Goal: Transaction & Acquisition: Subscribe to service/newsletter

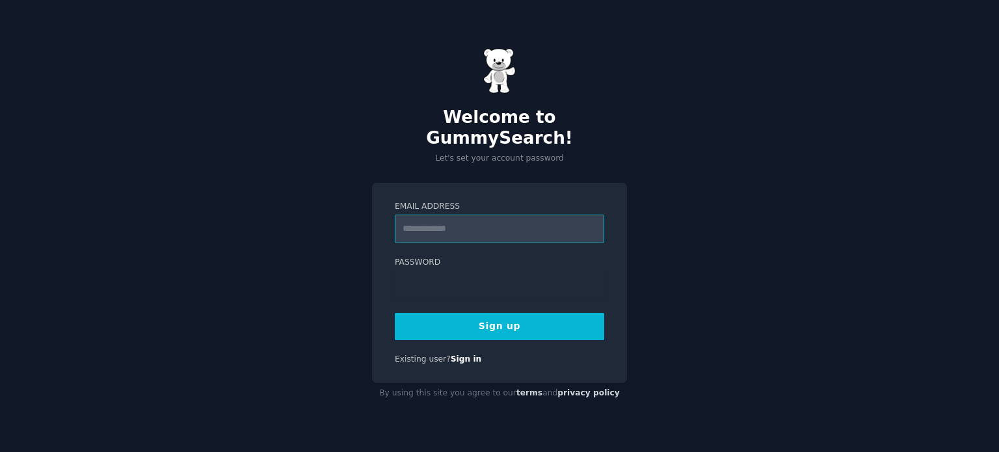
click at [423, 215] on input "Email Address" at bounding box center [499, 229] width 209 height 29
drag, startPoint x: 520, startPoint y: 221, endPoint x: 471, endPoint y: 223, distance: 49.5
click at [471, 223] on input "**********" at bounding box center [499, 229] width 209 height 29
type input "**********"
click at [537, 321] on button "Sign up" at bounding box center [499, 326] width 209 height 27
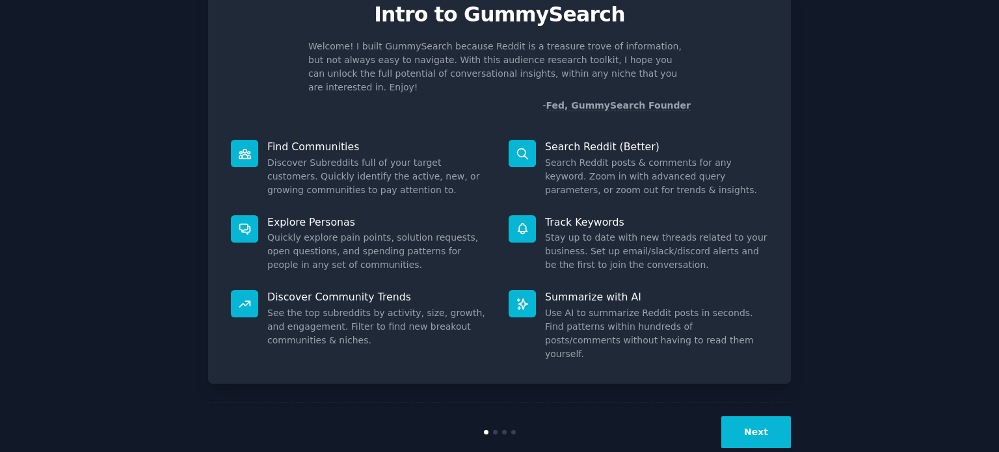
click at [747, 416] on button "Next" at bounding box center [756, 432] width 70 height 32
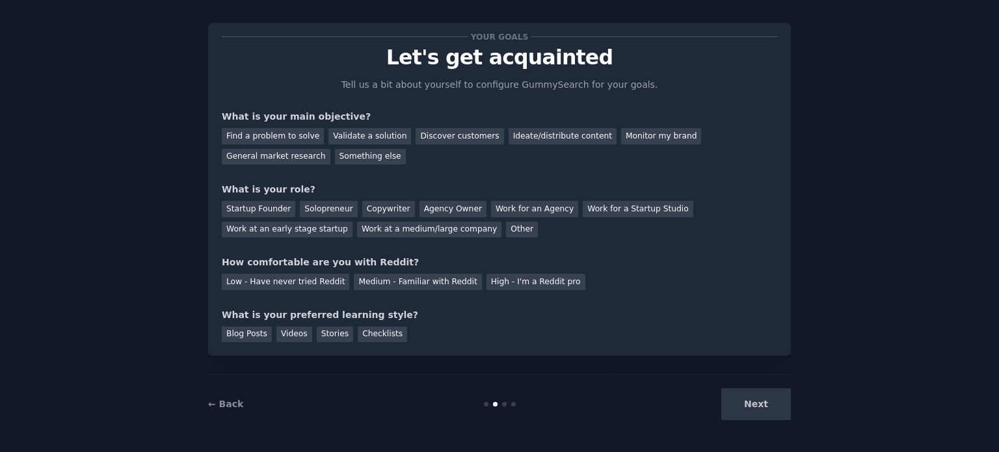
scroll to position [13, 0]
click at [251, 140] on div "Find a problem to solve" at bounding box center [273, 137] width 102 height 16
click at [543, 141] on div "Ideate/distribute content" at bounding box center [563, 137] width 108 height 16
click at [519, 211] on div "Work for an Agency" at bounding box center [534, 210] width 87 height 16
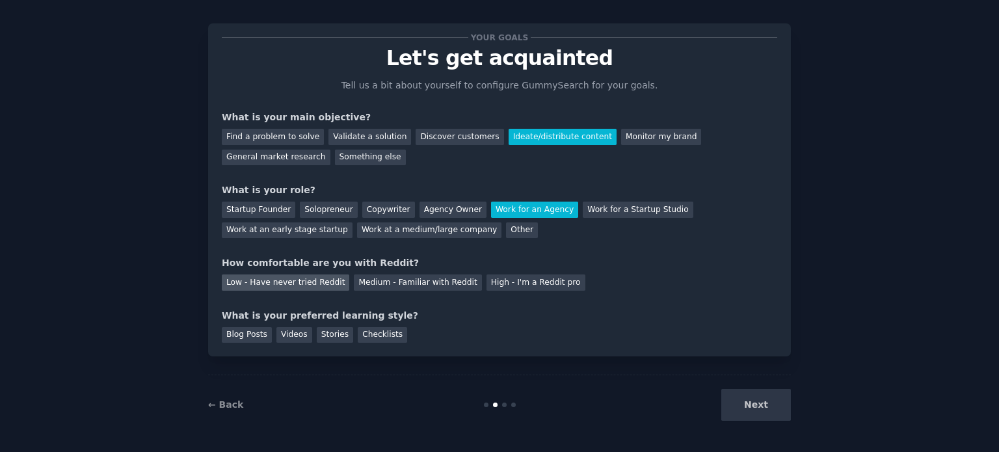
click at [308, 282] on div "Low - Have never tried Reddit" at bounding box center [285, 282] width 127 height 16
click at [384, 283] on div "Medium - Familiar with Reddit" at bounding box center [417, 282] width 127 height 16
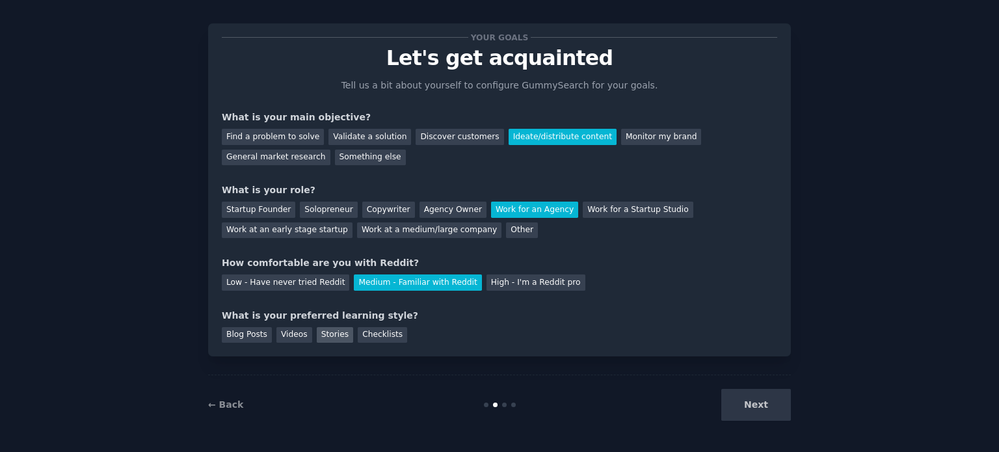
drag, startPoint x: 238, startPoint y: 328, endPoint x: 317, endPoint y: 333, distance: 78.9
click at [242, 328] on div "Blog Posts" at bounding box center [247, 335] width 50 height 16
click at [317, 333] on div "Stories" at bounding box center [335, 335] width 36 height 16
click at [247, 335] on div "Blog Posts" at bounding box center [247, 335] width 50 height 16
click at [760, 400] on button "Next" at bounding box center [756, 405] width 70 height 32
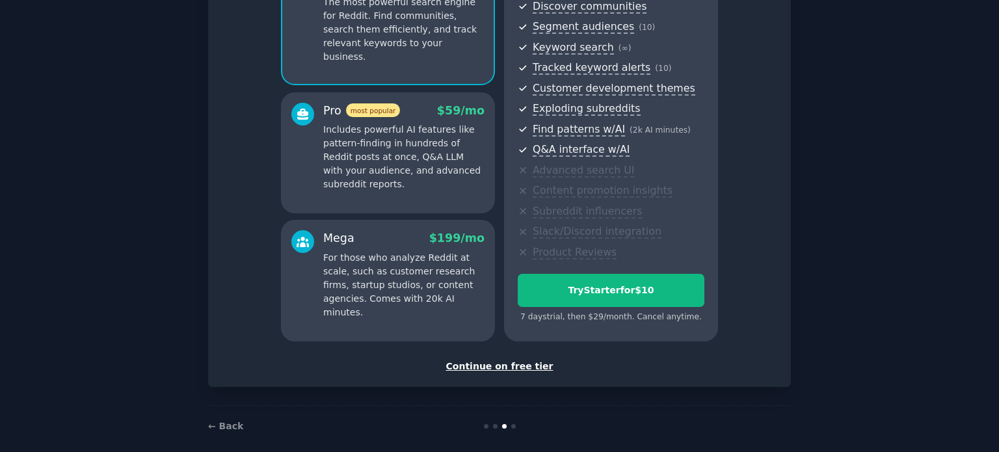
scroll to position [164, 0]
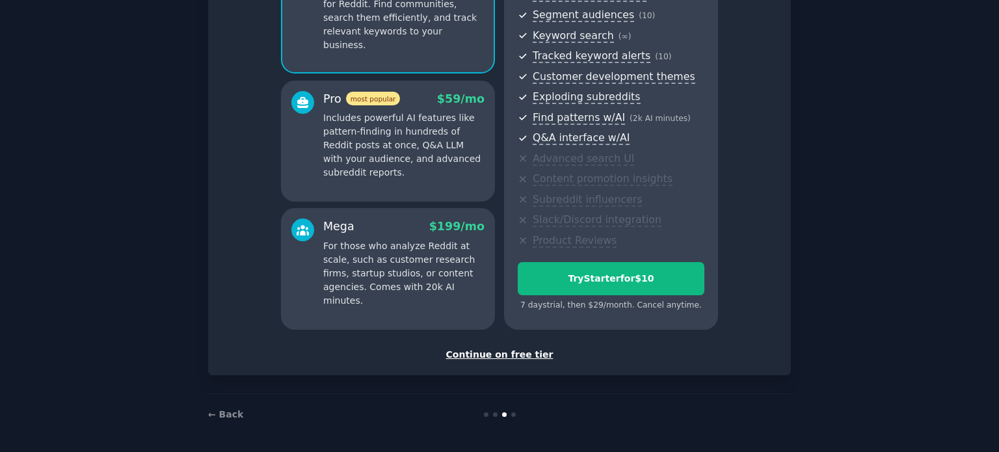
click at [496, 353] on div "Continue on free tier" at bounding box center [499, 355] width 555 height 14
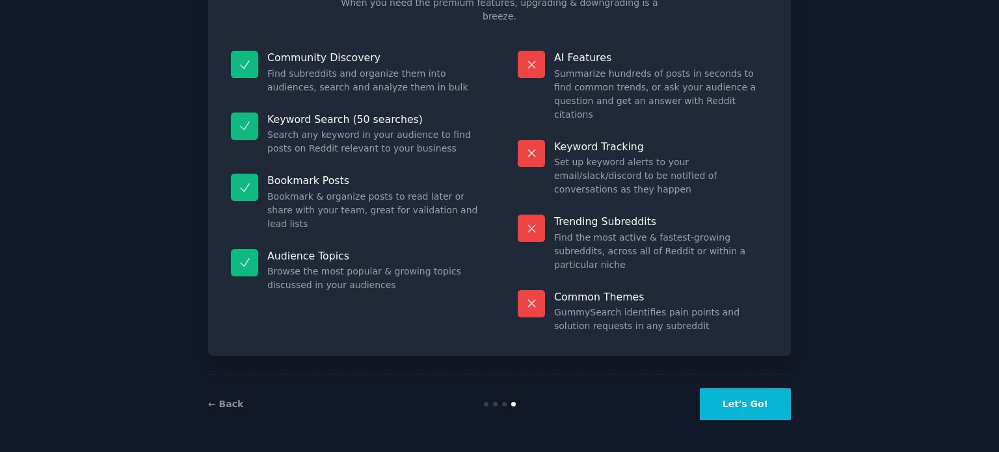
scroll to position [54, 0]
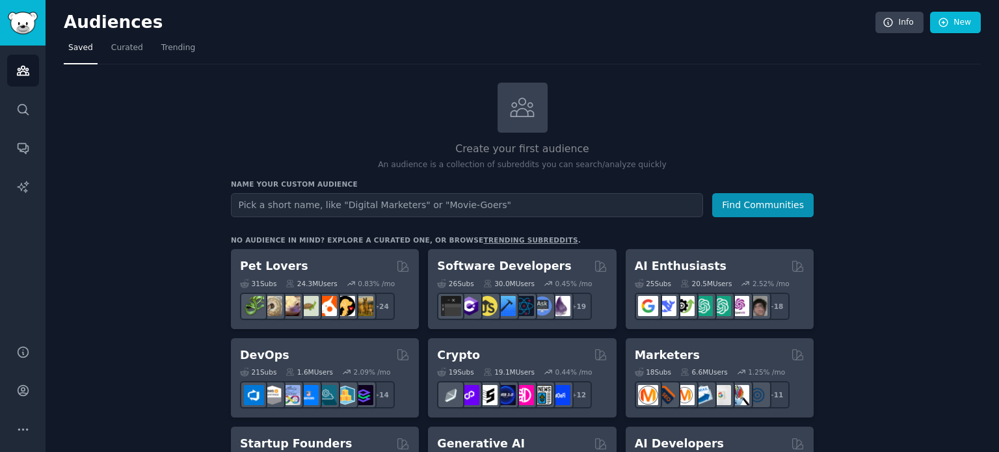
scroll to position [32, 0]
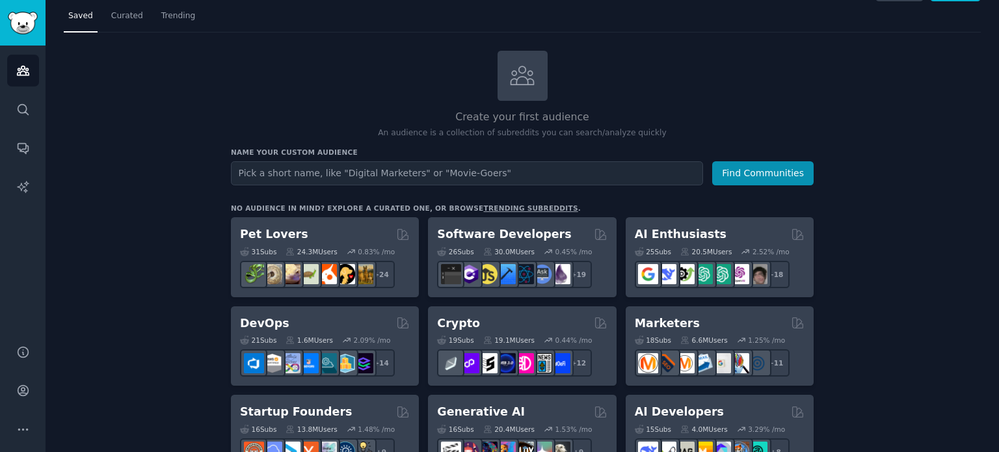
click at [288, 171] on input "text" at bounding box center [467, 173] width 472 height 24
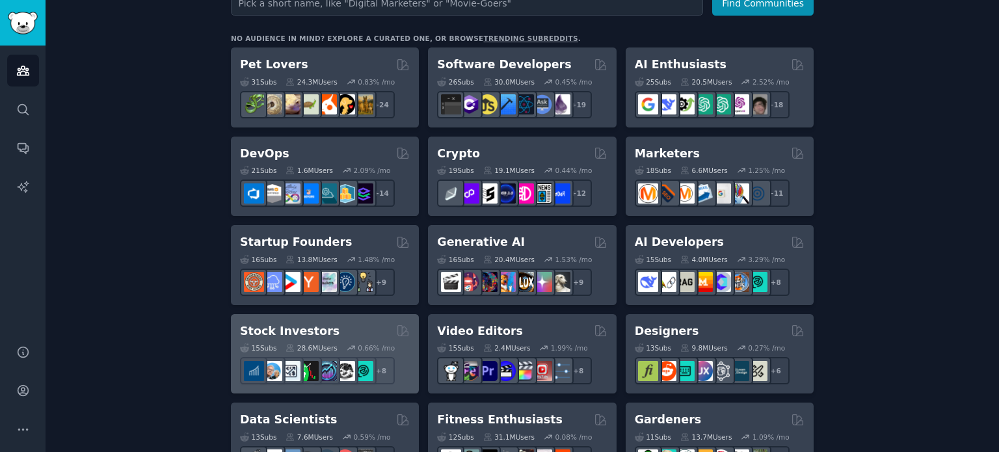
scroll to position [0, 0]
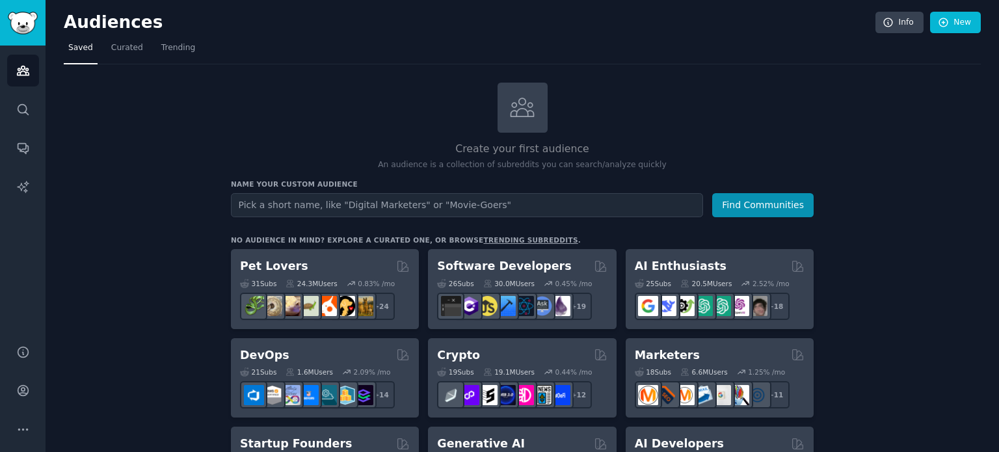
click at [365, 203] on input "text" at bounding box center [467, 205] width 472 height 24
click at [384, 209] on input "text" at bounding box center [467, 205] width 472 height 24
click at [121, 43] on span "Curated" at bounding box center [127, 48] width 32 height 12
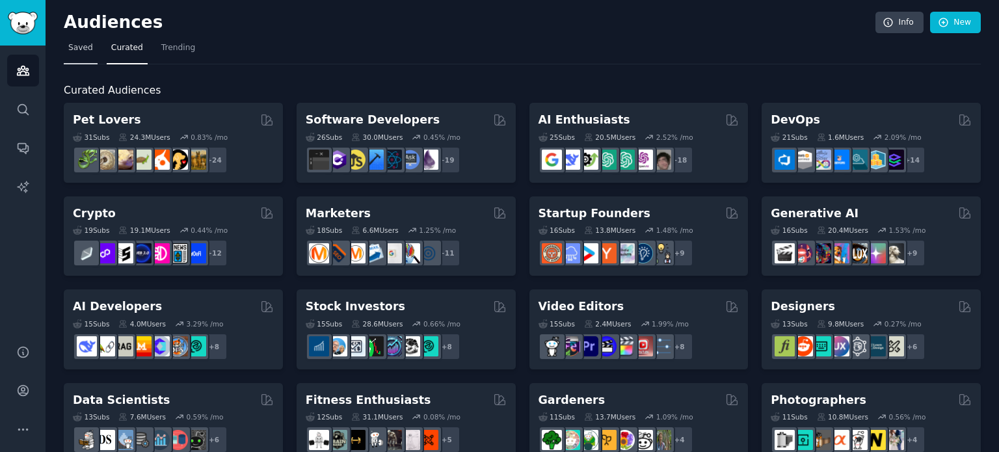
click at [81, 44] on span "Saved" at bounding box center [80, 48] width 25 height 12
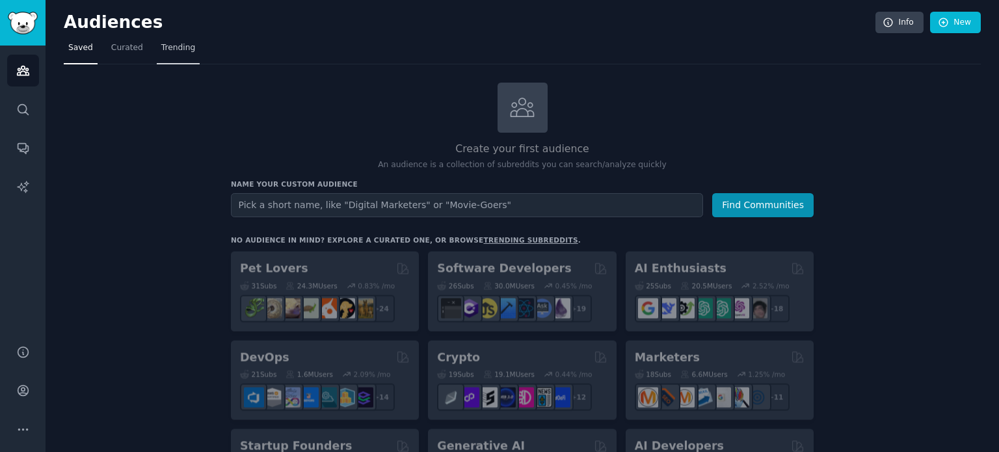
click at [165, 46] on span "Trending" at bounding box center [178, 48] width 34 height 12
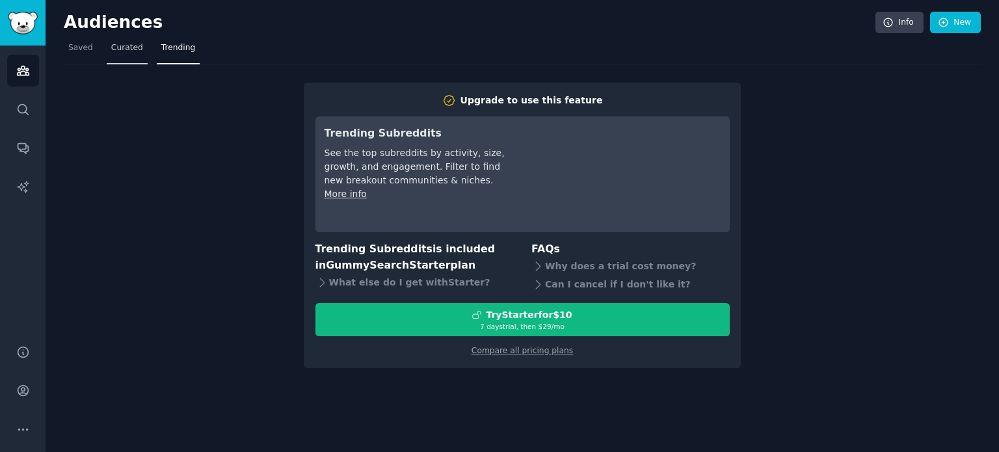
click at [129, 49] on span "Curated" at bounding box center [127, 48] width 32 height 12
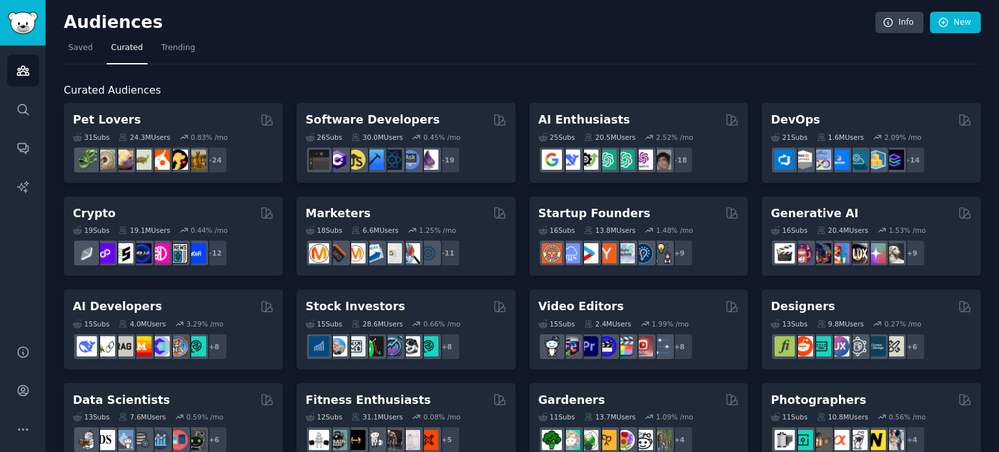
click at [76, 55] on link "Saved" at bounding box center [81, 51] width 34 height 27
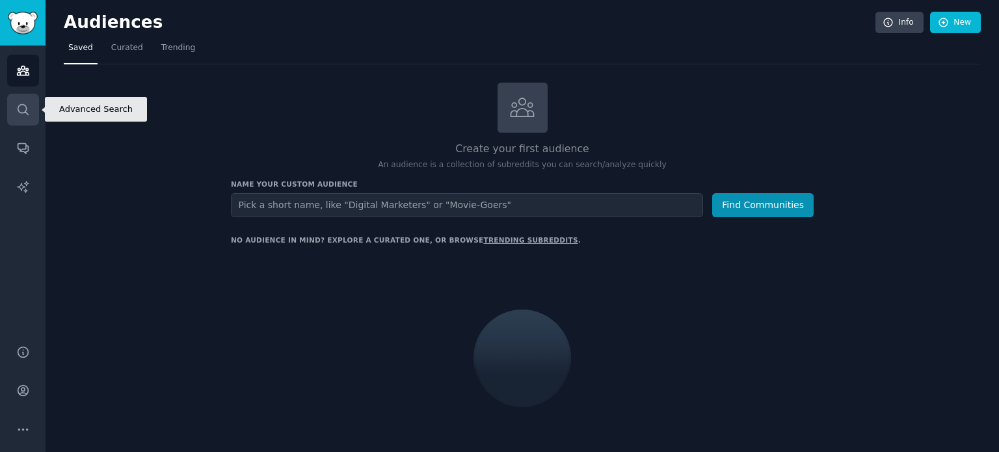
click at [21, 103] on icon "Sidebar" at bounding box center [23, 110] width 14 height 14
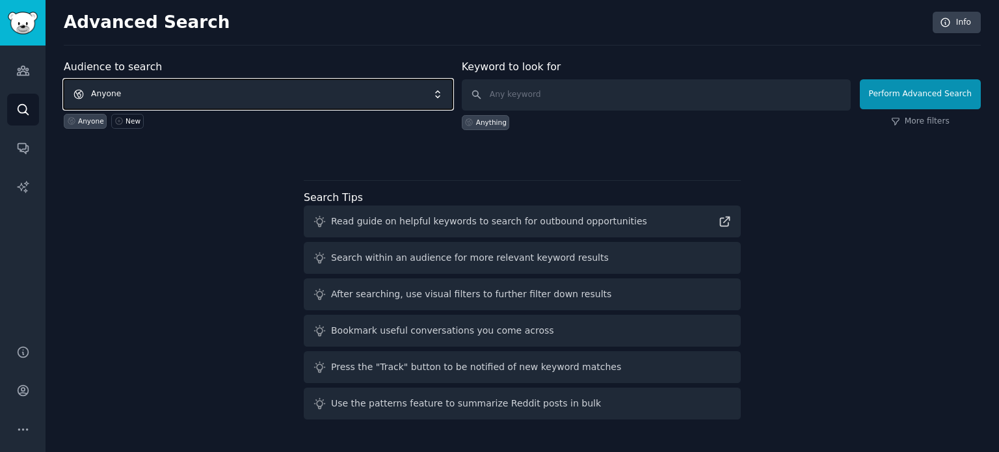
click at [210, 94] on span "Anyone" at bounding box center [258, 94] width 389 height 30
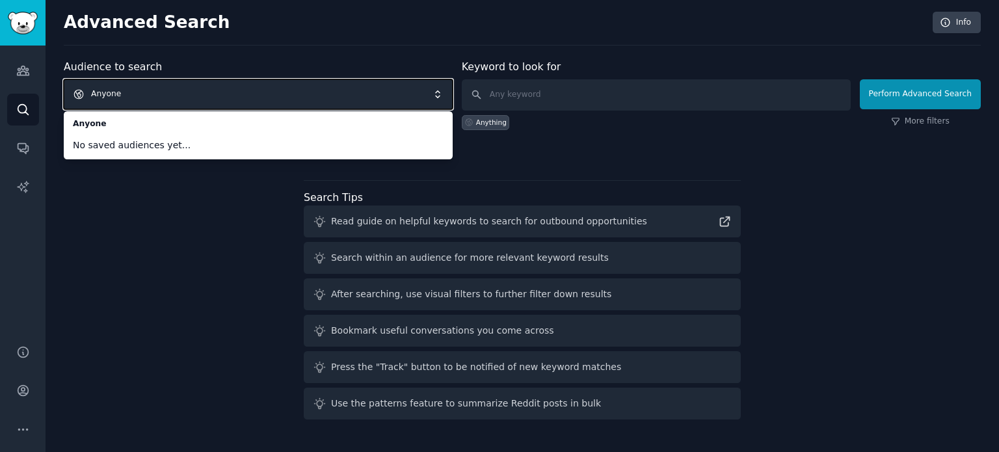
click at [206, 87] on span "Anyone" at bounding box center [258, 94] width 389 height 30
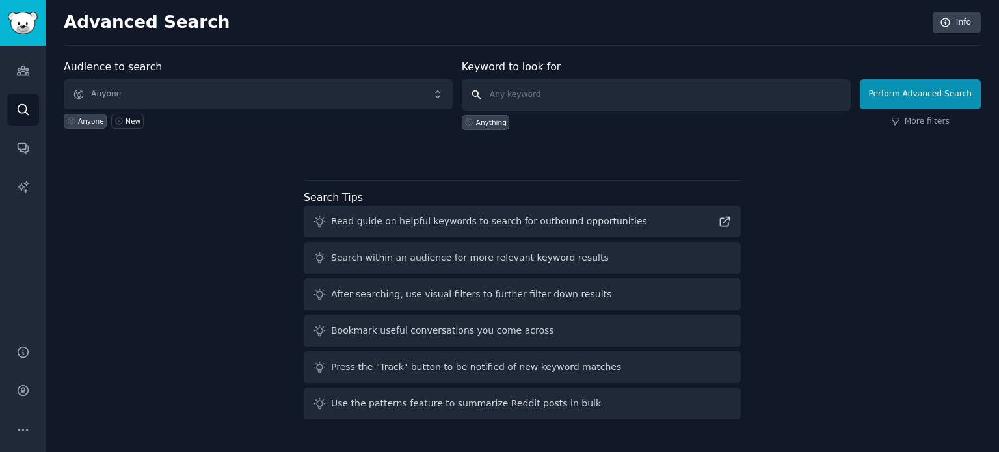
click at [565, 92] on input "text" at bounding box center [656, 94] width 389 height 31
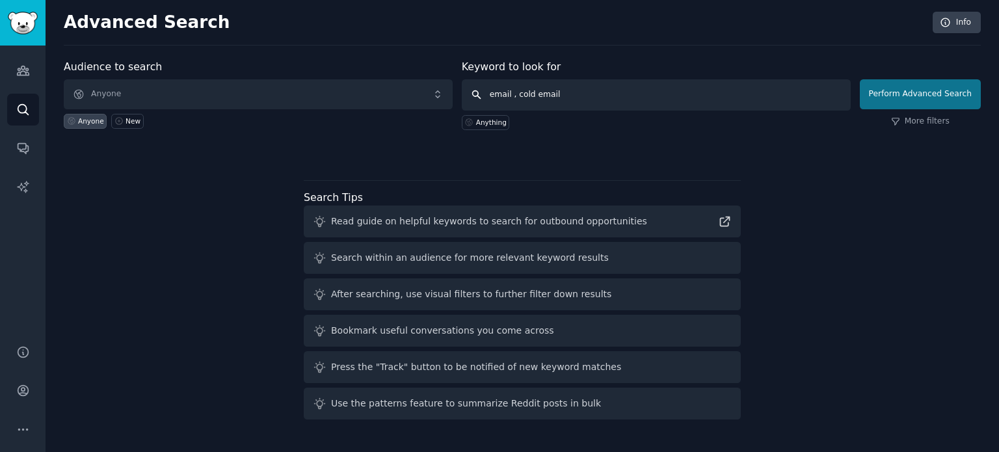
type input "email , cold email"
click at [924, 92] on button "Perform Advanced Search" at bounding box center [920, 94] width 121 height 30
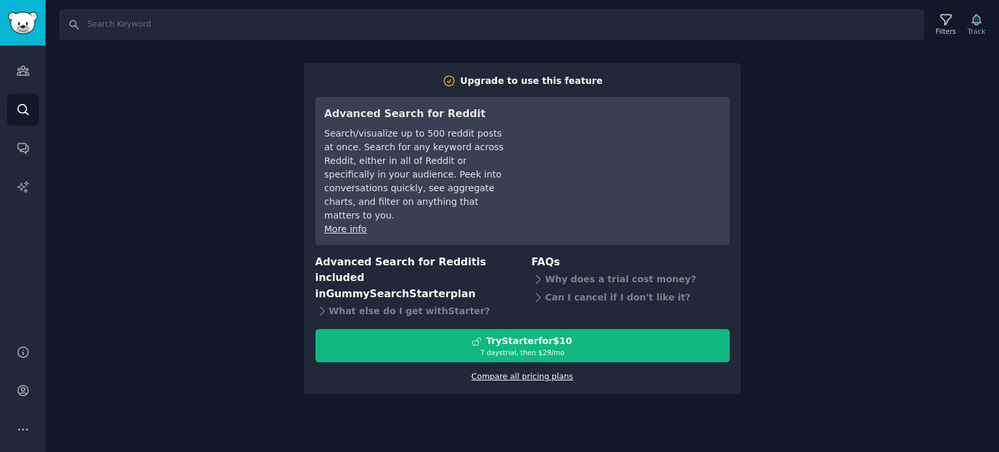
click at [534, 372] on link "Compare all pricing plans" at bounding box center [522, 376] width 101 height 9
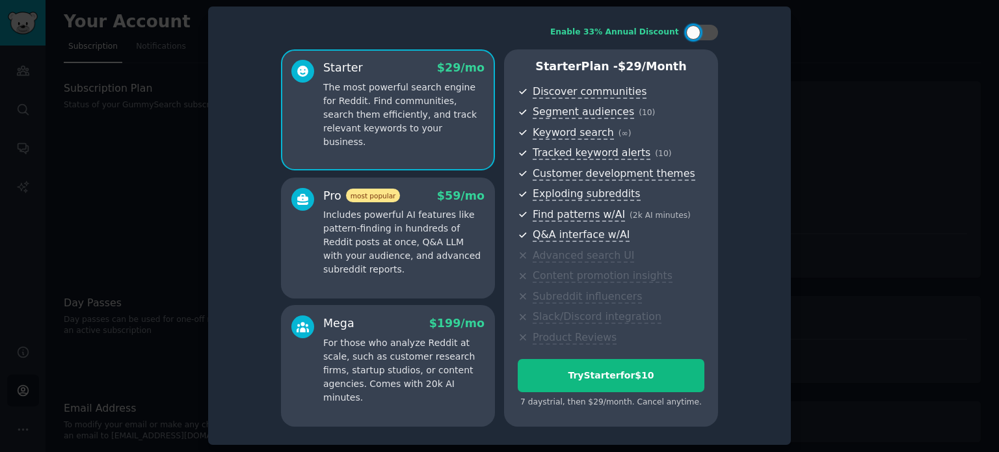
scroll to position [3, 0]
click at [829, 33] on div at bounding box center [499, 226] width 999 height 452
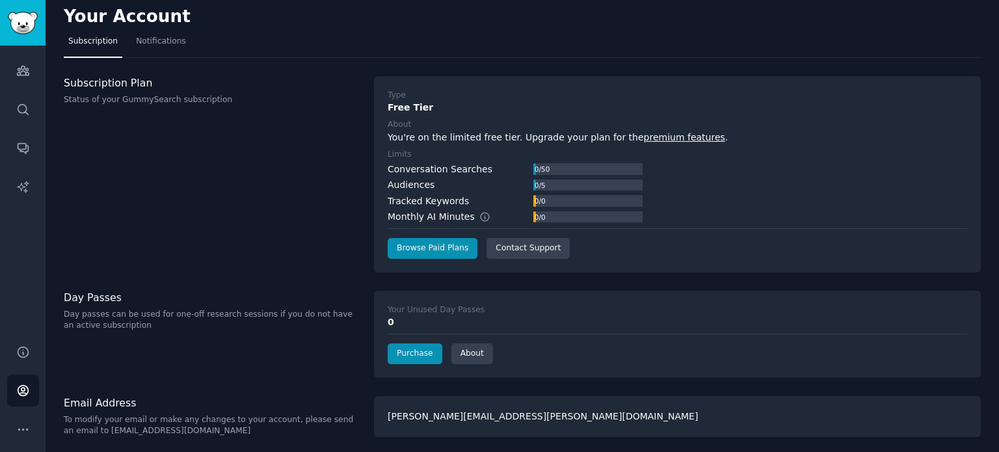
scroll to position [7, 0]
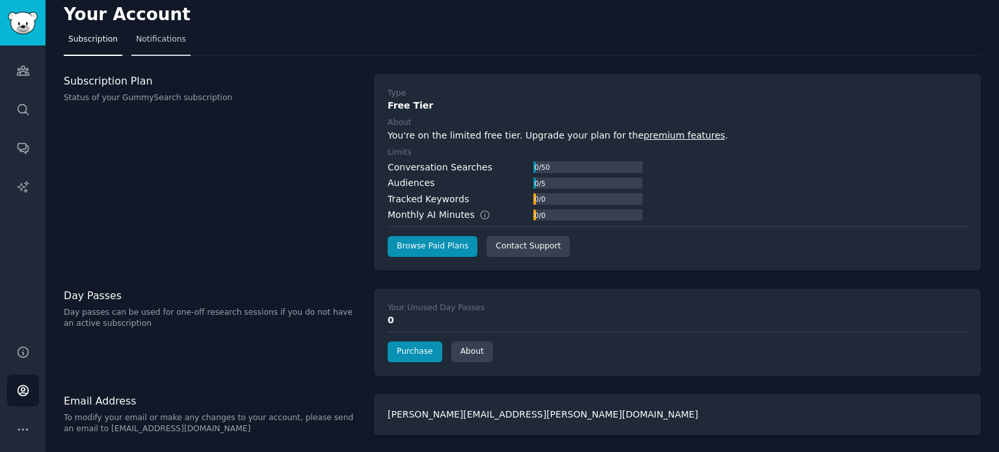
click at [141, 33] on link "Notifications" at bounding box center [160, 42] width 59 height 27
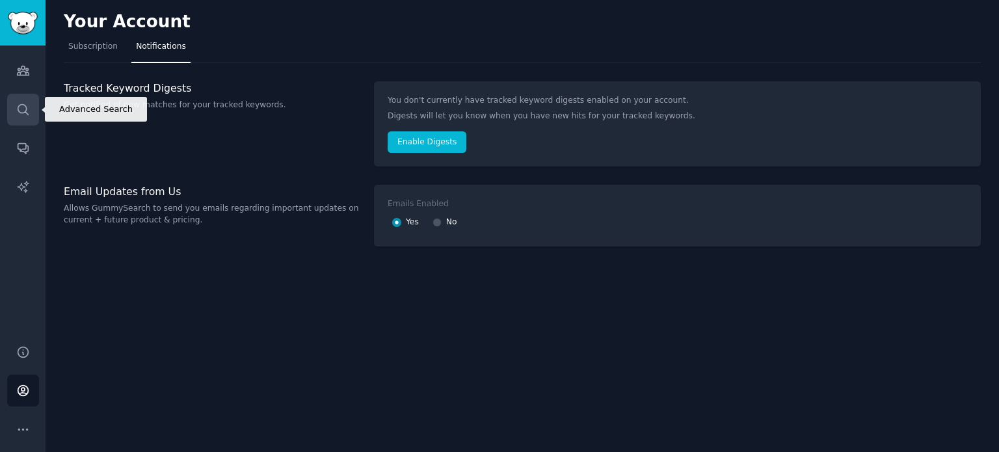
click at [23, 118] on link "Search" at bounding box center [23, 110] width 32 height 32
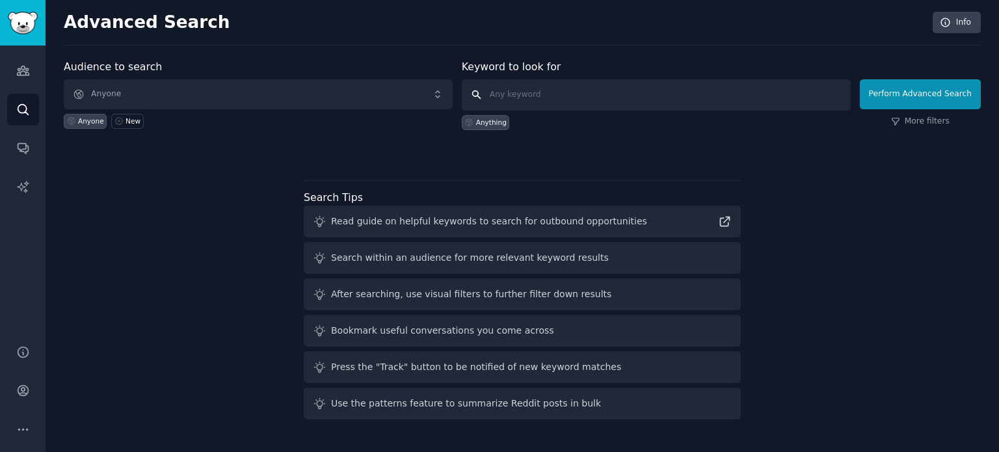
click at [520, 84] on input "text" at bounding box center [656, 94] width 389 height 31
click at [494, 125] on div "Anything" at bounding box center [491, 122] width 31 height 9
click at [514, 93] on input "text" at bounding box center [656, 94] width 389 height 31
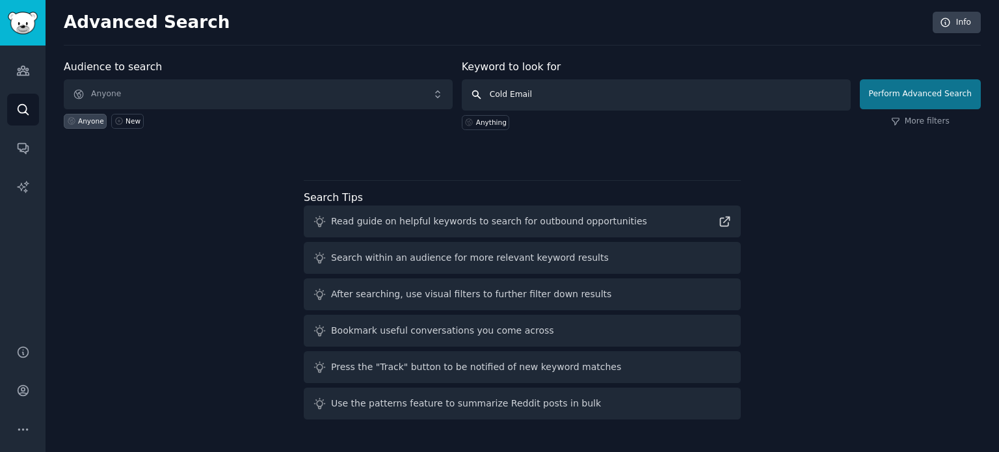
type input "Cold Email"
click at [901, 88] on button "Perform Advanced Search" at bounding box center [920, 94] width 121 height 30
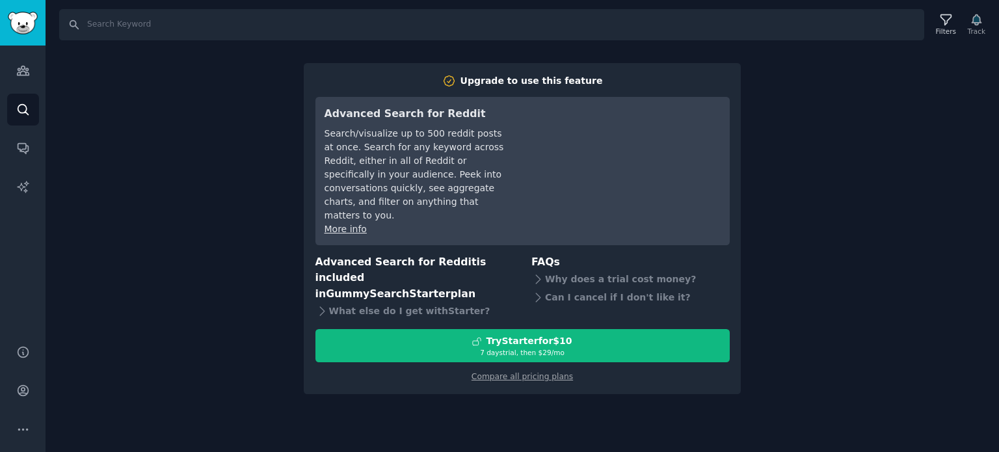
click at [56, 21] on div "Search Filters Track" at bounding box center [523, 20] width 954 height 40
